Goal: Check status

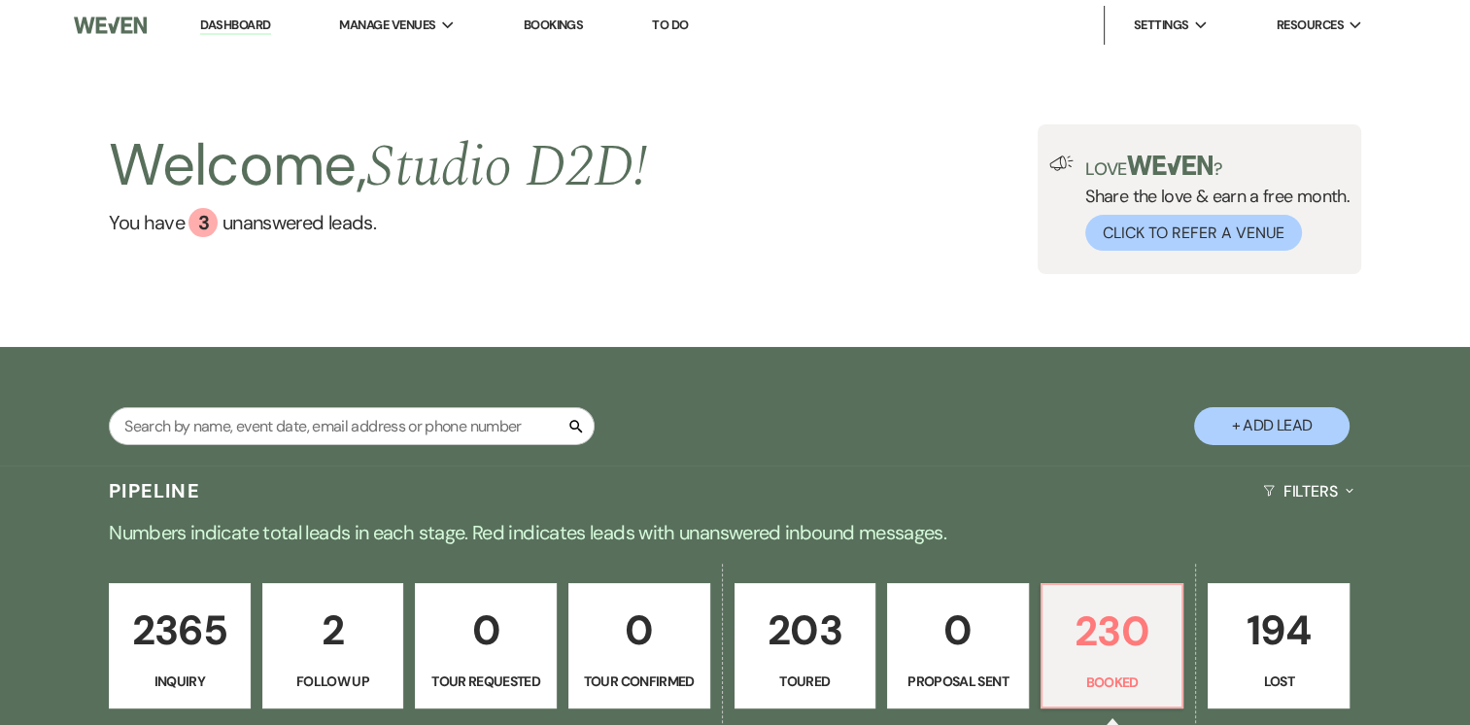
click at [629, 239] on div "Welcome, Studio D2D ! You have 3 unanswered lead s ." at bounding box center [378, 199] width 538 height 150
click at [842, 99] on div "Welcome, Studio D2D ! You have 3 unanswered lead s . Love ? Share the love & ea…" at bounding box center [735, 199] width 1470 height 296
click at [566, 24] on link "Bookings" at bounding box center [553, 25] width 60 height 17
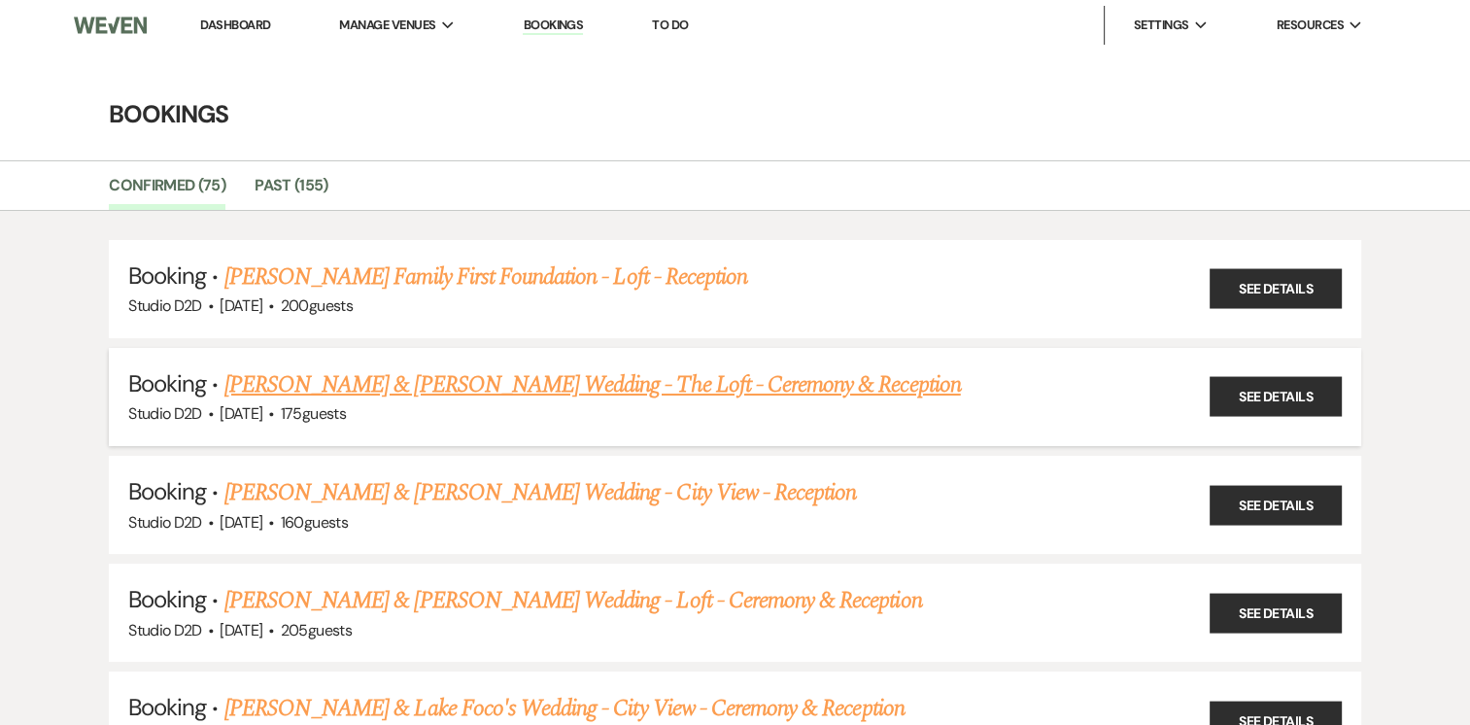
click at [406, 386] on link "[PERSON_NAME] & [PERSON_NAME] Wedding - The Loft - Ceremony & Reception" at bounding box center [592, 384] width 737 height 35
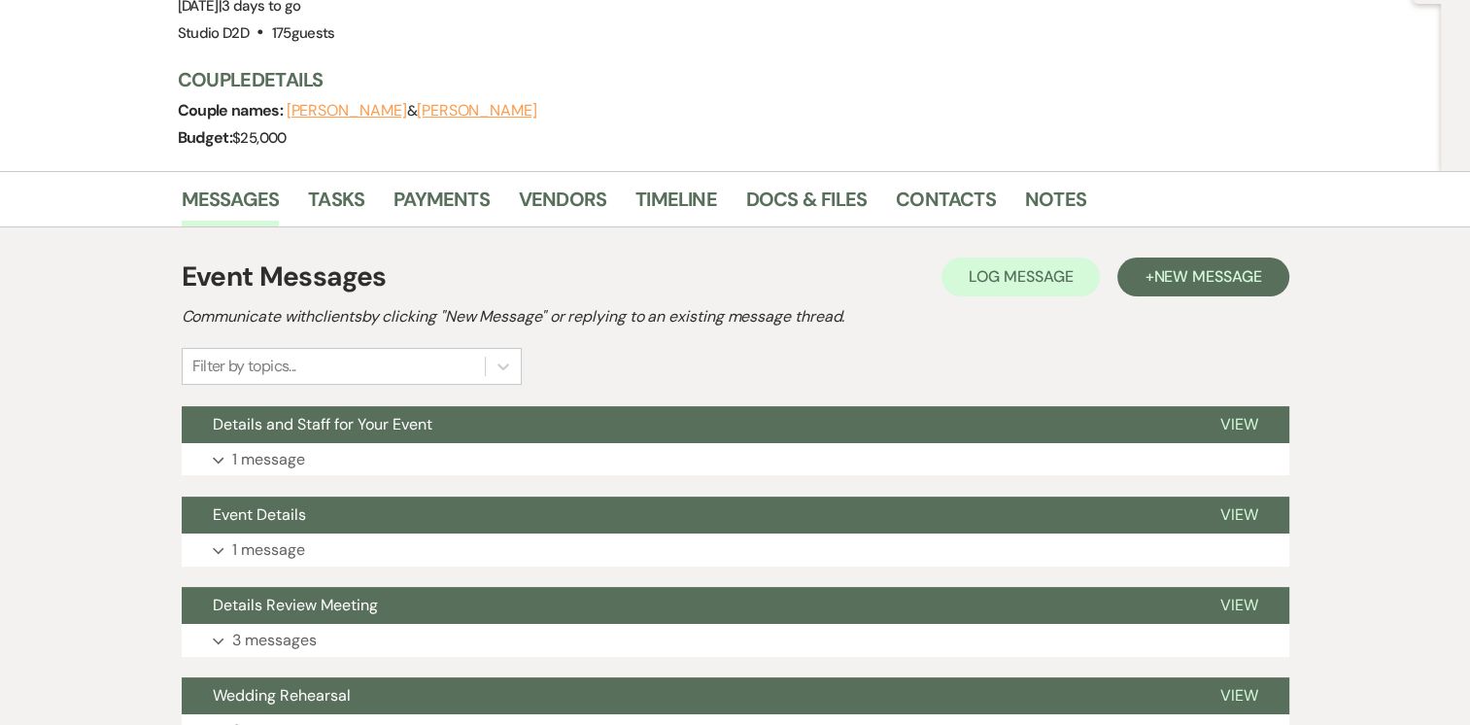
scroll to position [194, 0]
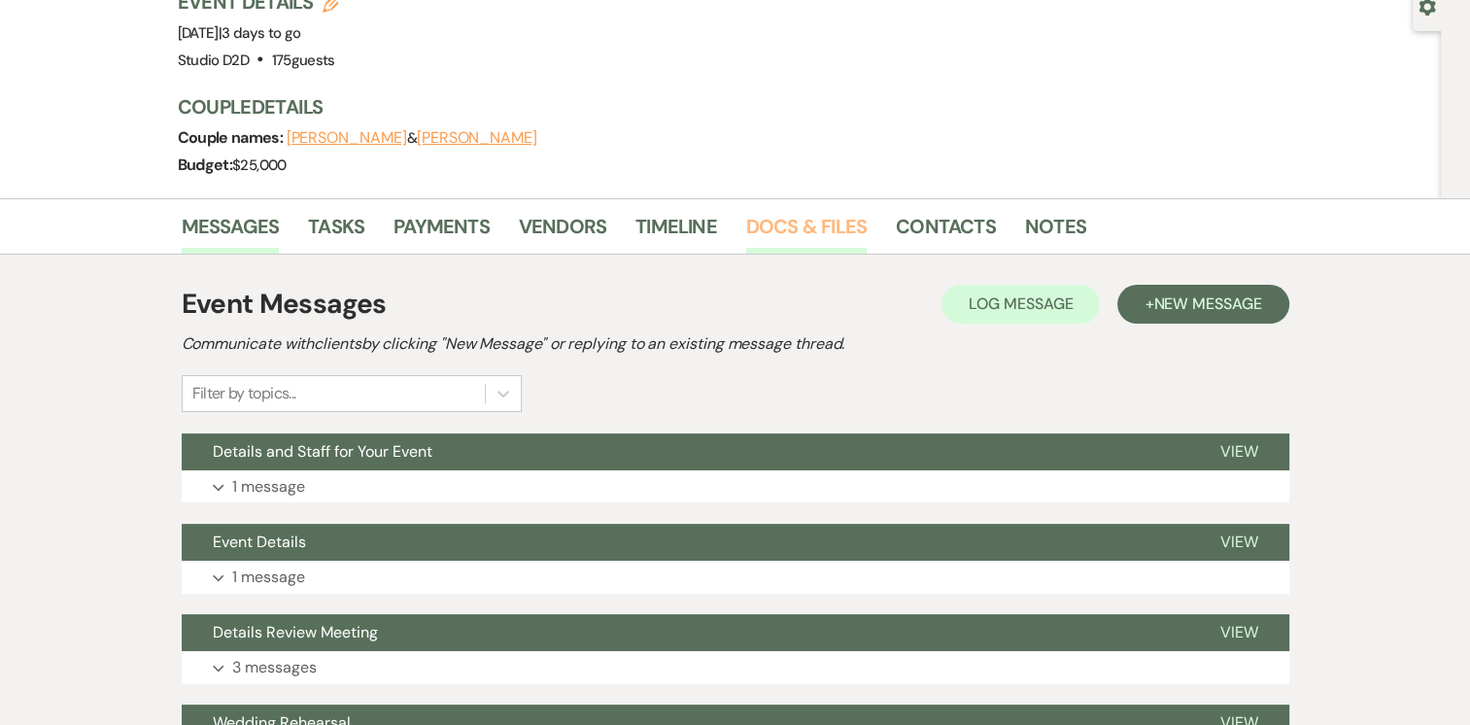
click at [845, 235] on link "Docs & Files" at bounding box center [806, 232] width 120 height 43
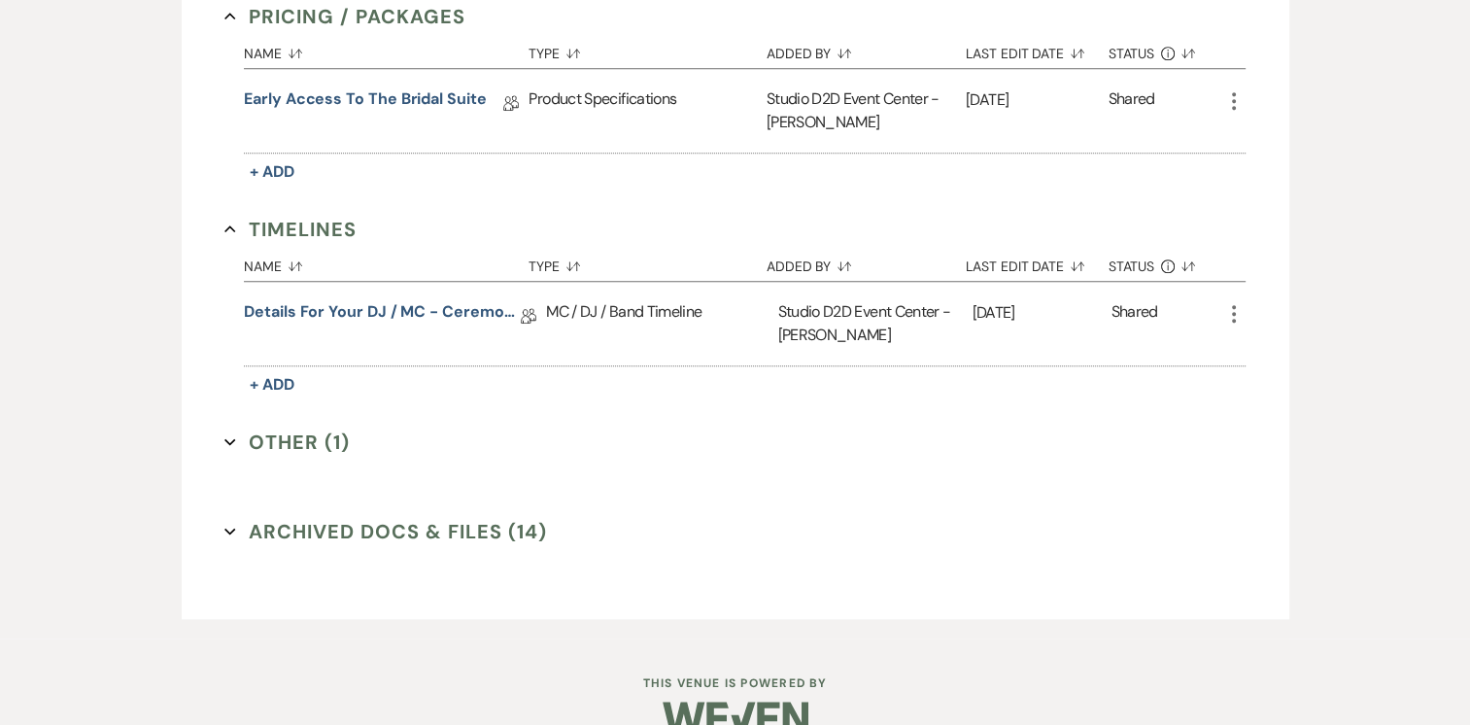
scroll to position [1554, 0]
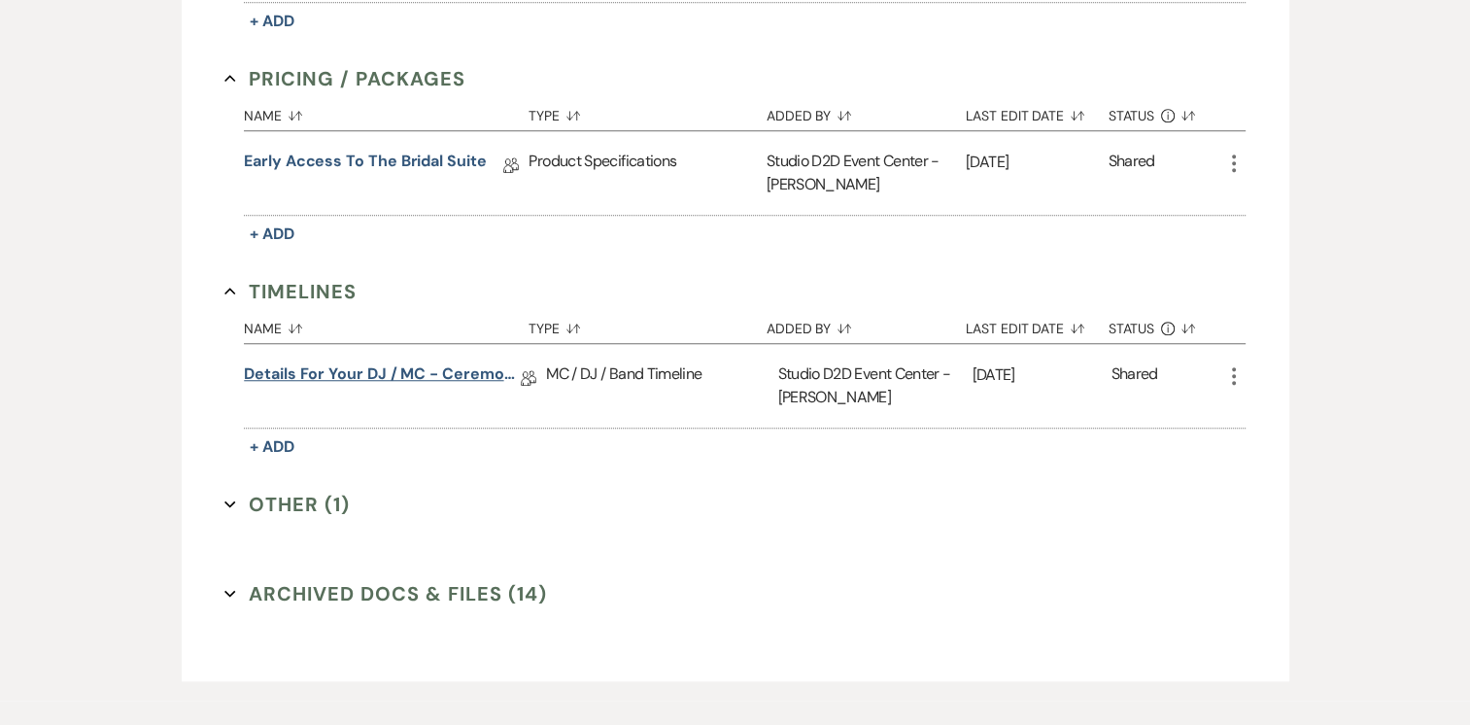
click at [374, 372] on link "Details for your DJ / MC - Ceremony & Reception" at bounding box center [382, 377] width 277 height 30
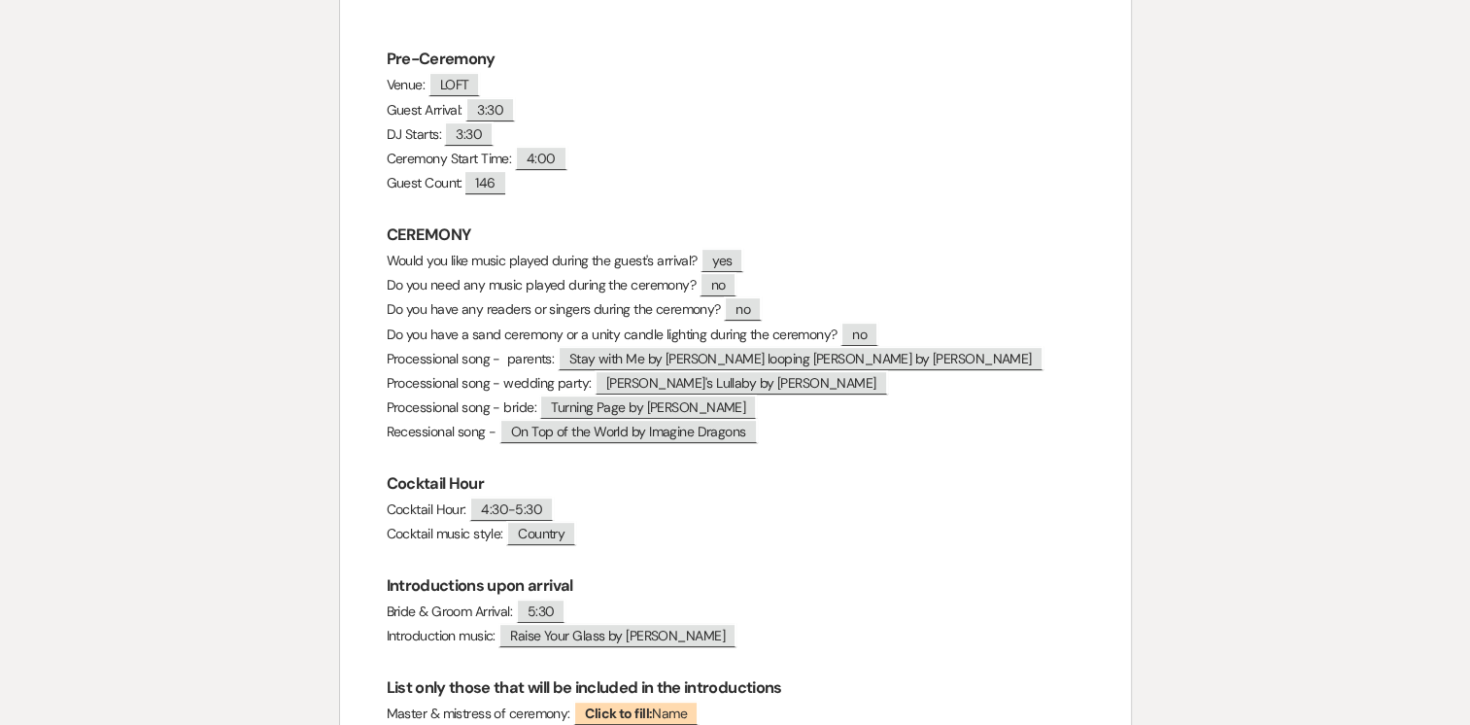
scroll to position [573, 0]
